Goal: Information Seeking & Learning: Learn about a topic

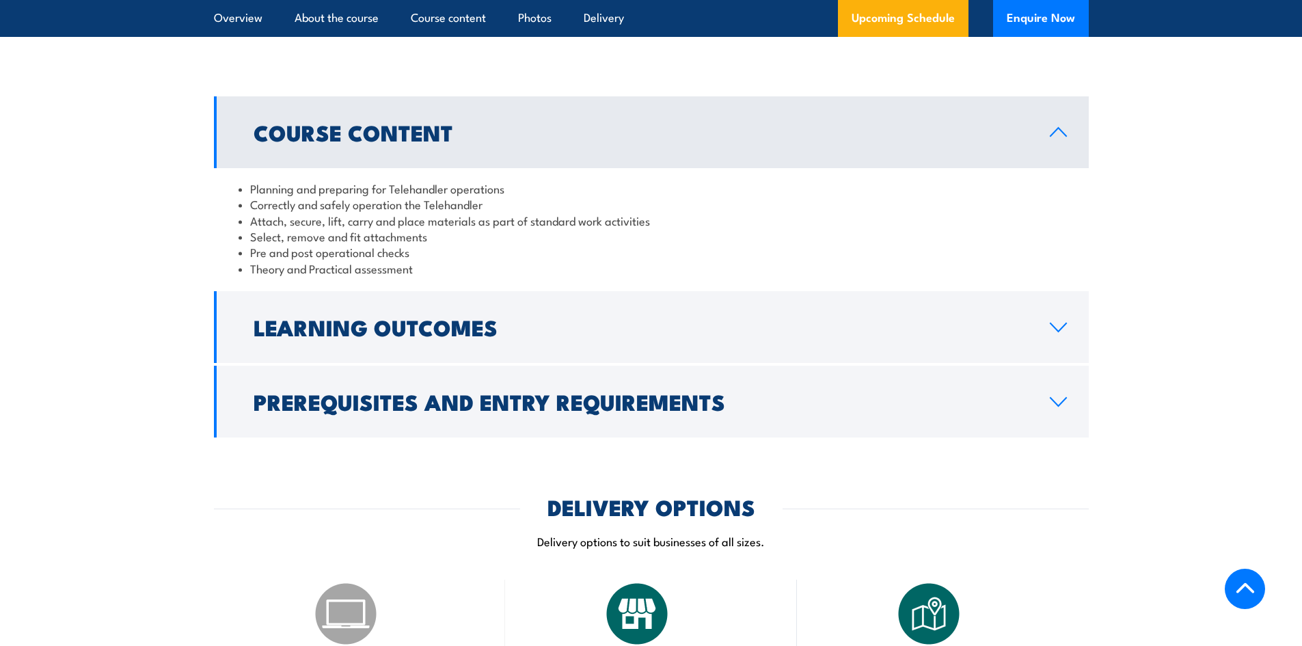
scroll to position [1162, 0]
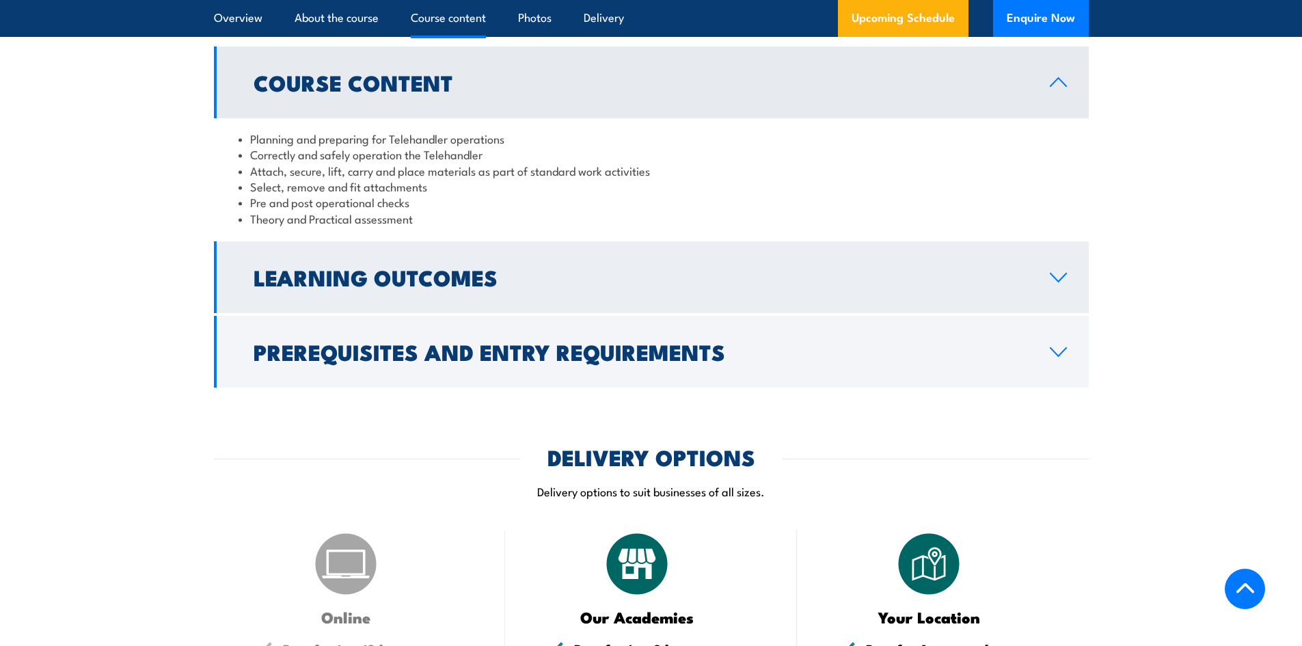
click at [455, 286] on h2 "Learning Outcomes" at bounding box center [641, 276] width 775 height 19
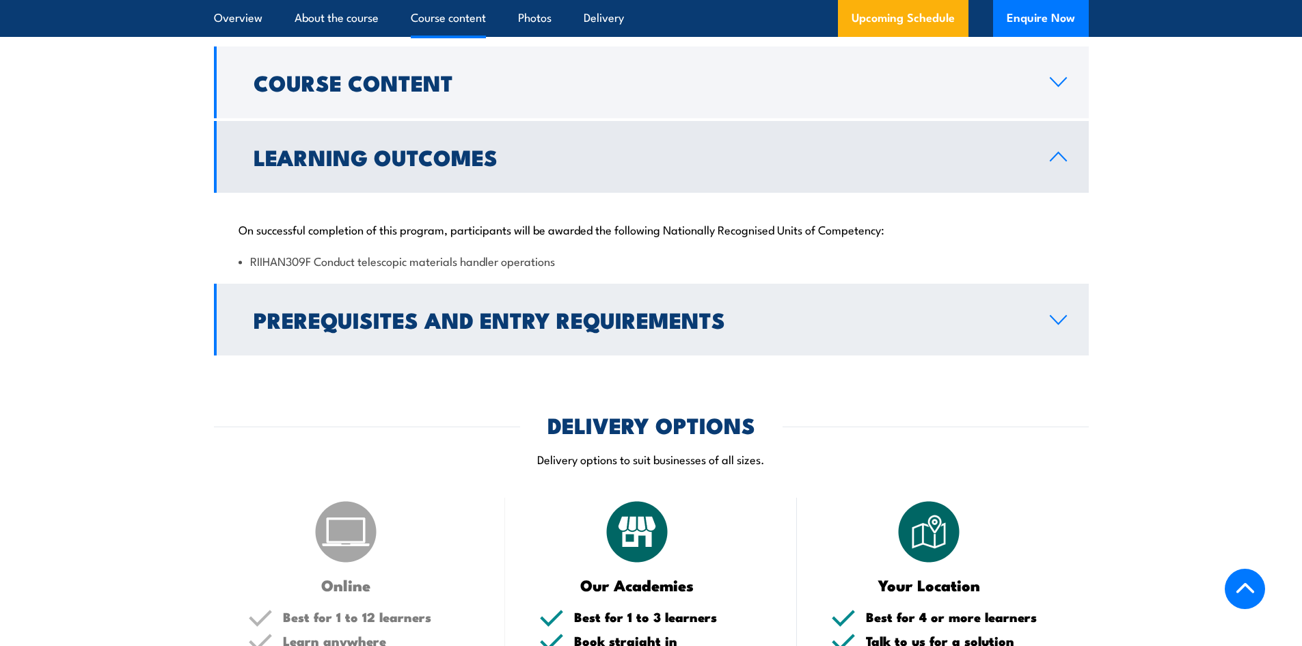
click at [459, 329] on h2 "Prerequisites and Entry Requirements" at bounding box center [641, 319] width 775 height 19
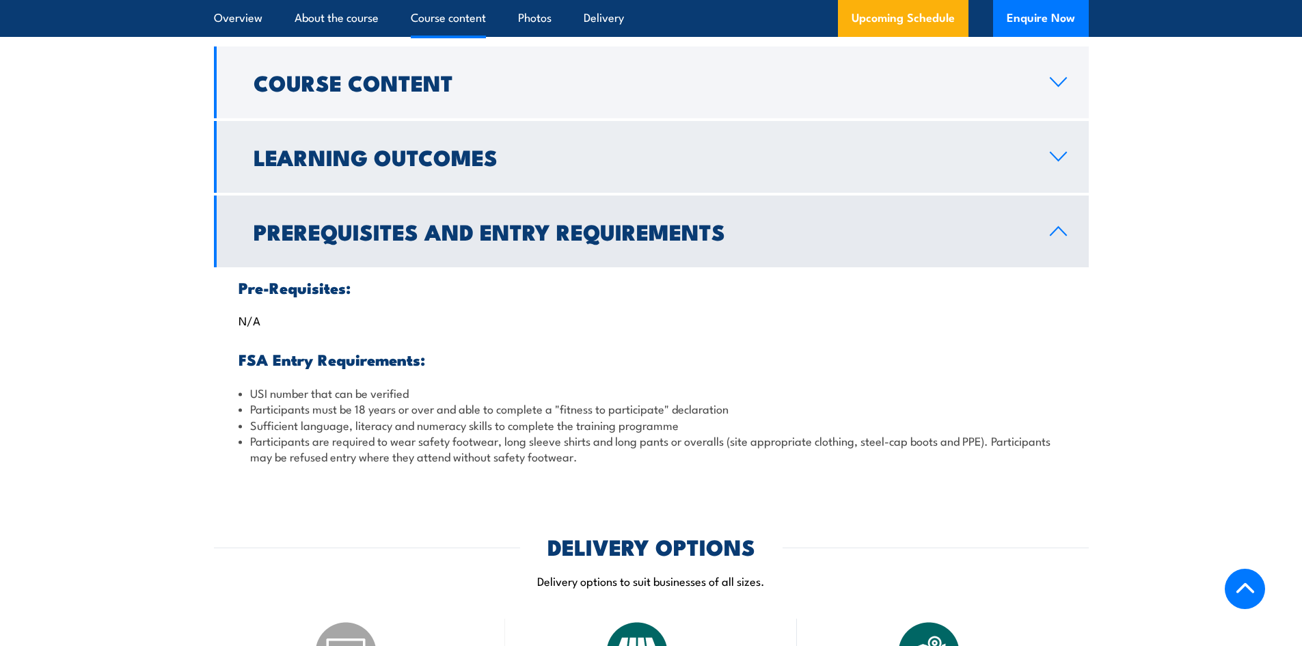
click at [598, 166] on h2 "Learning Outcomes" at bounding box center [641, 156] width 775 height 19
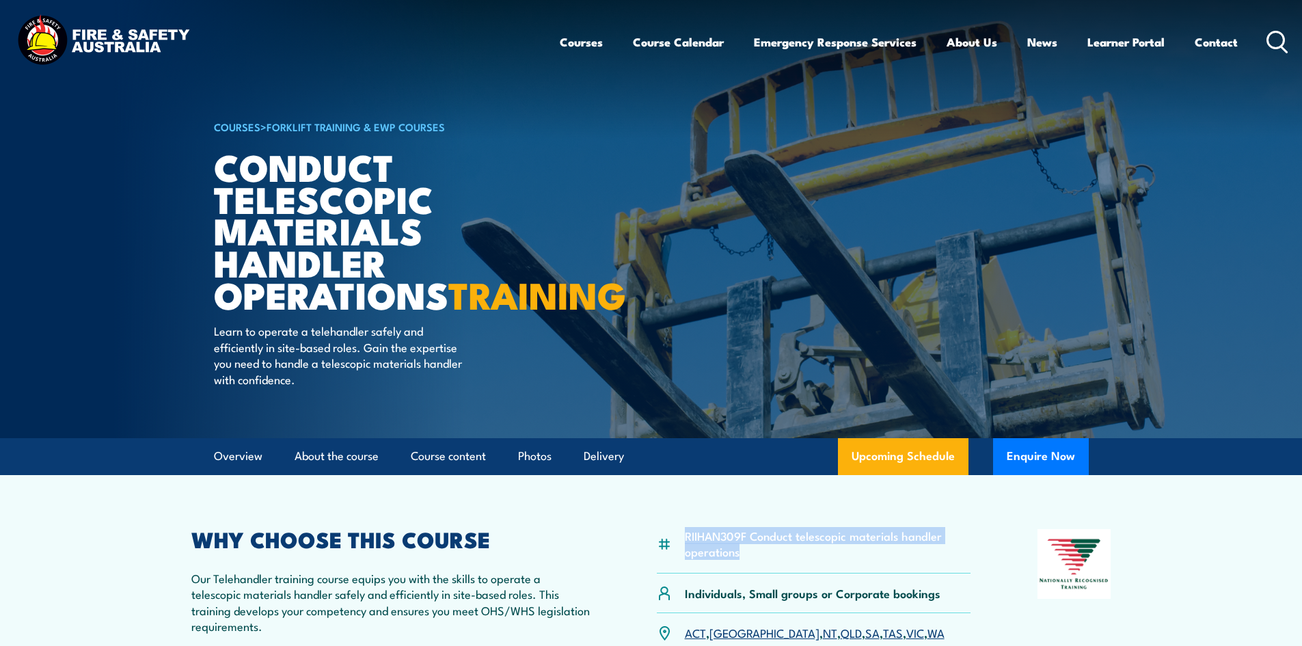
drag, startPoint x: 687, startPoint y: 566, endPoint x: 741, endPoint y: 580, distance: 55.9
click at [741, 560] on li "RIIHAN309F Conduct telescopic materials handler operations" at bounding box center [828, 544] width 286 height 32
copy li "RIIHAN309F Conduct telescopic materials handler operations"
